Goal: Find specific page/section: Find specific page/section

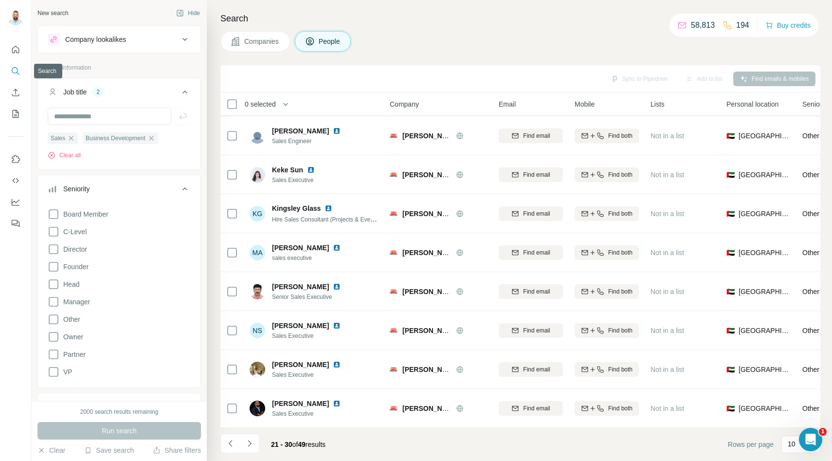
click at [16, 71] on icon "Search" at bounding box center [16, 71] width 10 height 10
click at [18, 48] on icon "Quick start" at bounding box center [16, 50] width 10 height 10
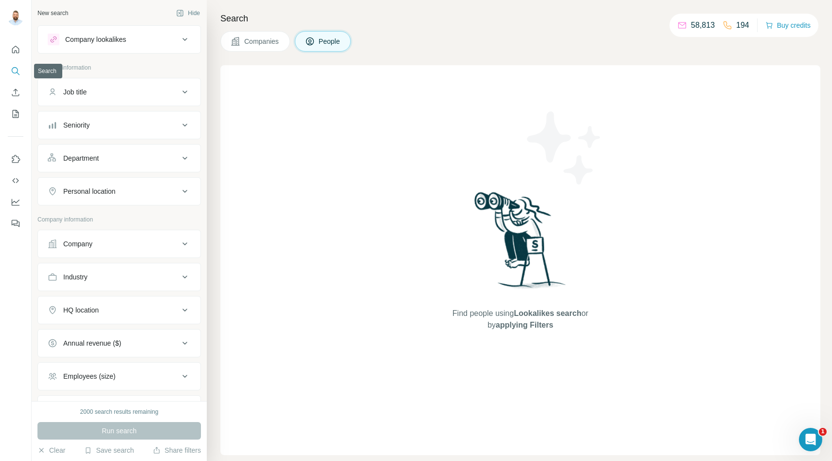
click at [15, 71] on icon "Search" at bounding box center [16, 71] width 10 height 10
click at [16, 165] on button "Use Surfe on LinkedIn" at bounding box center [16, 159] width 16 height 18
